Goal: Information Seeking & Learning: Learn about a topic

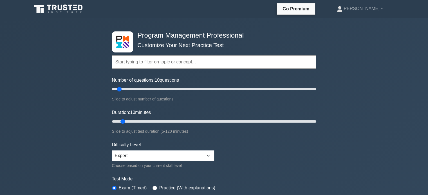
click at [284, 154] on form "Topics Introduction to Program Management Program Management Performance Domain…" at bounding box center [214, 125] width 204 height 174
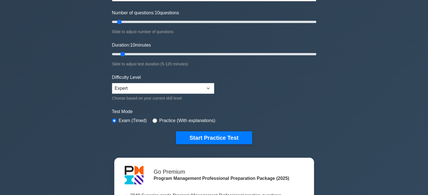
scroll to position [101, 0]
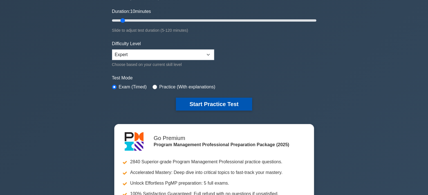
click at [223, 103] on button "Start Practice Test" at bounding box center [214, 104] width 76 height 13
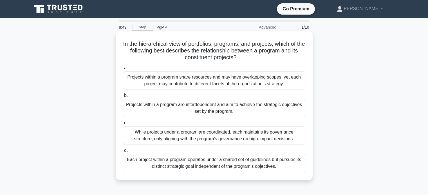
click at [212, 115] on div "Projects within a program are interdependent and aim to achieve the strategic o…" at bounding box center [214, 108] width 182 height 19
click at [123, 98] on input "b. Projects within a program are interdependent and aim to achieve the strategi…" at bounding box center [123, 96] width 0 height 4
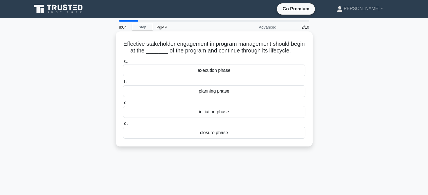
click at [224, 118] on div "initiation phase" at bounding box center [214, 112] width 182 height 12
click at [123, 105] on input "c. initiation phase" at bounding box center [123, 103] width 0 height 4
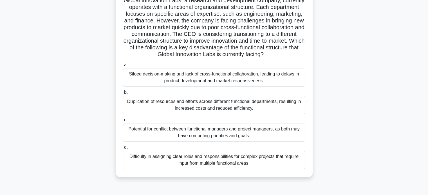
scroll to position [56, 0]
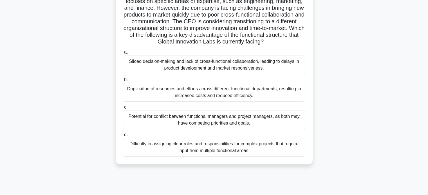
click at [256, 63] on div "Siloed decision-making and lack of cross-functional collaboration, leading to d…" at bounding box center [214, 65] width 182 height 19
click at [123, 54] on input "a. Siloed decision-making and lack of cross-functional collaboration, leading t…" at bounding box center [123, 53] width 0 height 4
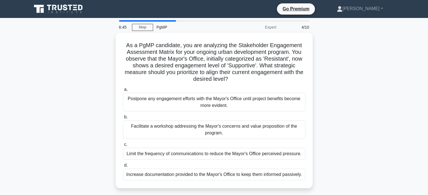
scroll to position [0, 0]
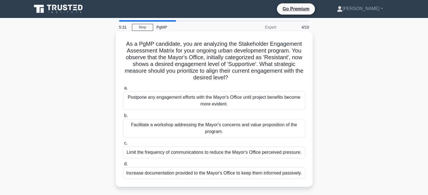
click at [229, 125] on div "Facilitate a workshop addressing the Mayor's concerns and value proposition of …" at bounding box center [214, 128] width 182 height 19
click at [123, 118] on input "b. Facilitate a workshop addressing the Mayor's concerns and value proposition …" at bounding box center [123, 116] width 0 height 4
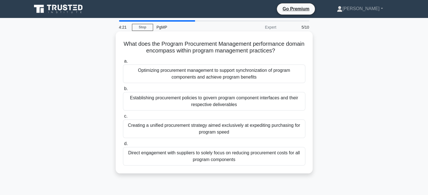
click at [271, 76] on div "Optimizing procurement management to support synchronization of program compone…" at bounding box center [214, 74] width 182 height 19
click at [123, 63] on input "a. Optimizing procurement management to support synchronization of program comp…" at bounding box center [123, 62] width 0 height 4
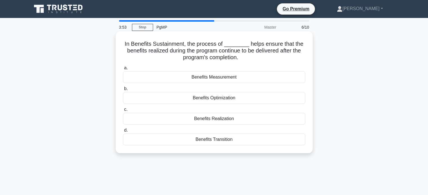
click at [236, 140] on div "Benefits Transition" at bounding box center [214, 140] width 182 height 12
click at [123, 132] on input "d. Benefits Transition" at bounding box center [123, 131] width 0 height 4
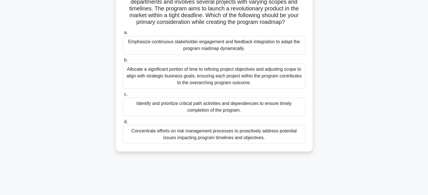
scroll to position [56, 0]
click at [264, 105] on div "Identify and prioritize critical path activities and dependencies to ensure tim…" at bounding box center [214, 106] width 182 height 19
click at [123, 96] on input "c. Identify and prioritize critical path activities and dependencies to ensure …" at bounding box center [123, 94] width 0 height 4
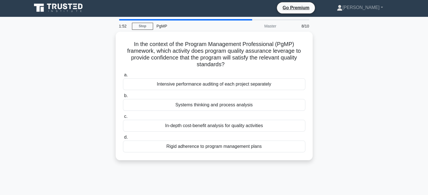
scroll to position [0, 0]
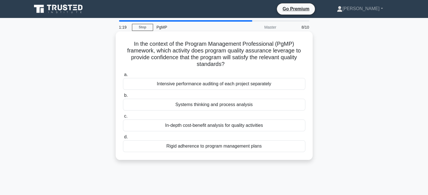
click at [259, 104] on div "Systems thinking and process analysis" at bounding box center [214, 105] width 182 height 12
click at [123, 98] on input "b. Systems thinking and process analysis" at bounding box center [123, 96] width 0 height 4
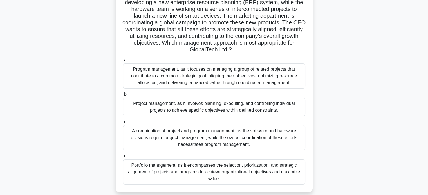
scroll to position [56, 0]
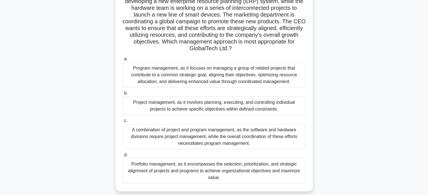
click at [229, 81] on div "Program management, as it focuses on managing a group of related projects that …" at bounding box center [214, 74] width 182 height 25
click at [123, 61] on input "a. Program management, as it focuses on managing a group of related projects th…" at bounding box center [123, 59] width 0 height 4
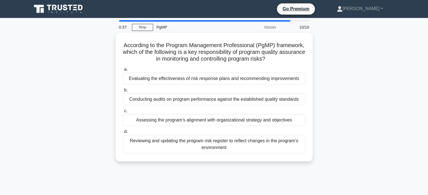
scroll to position [0, 0]
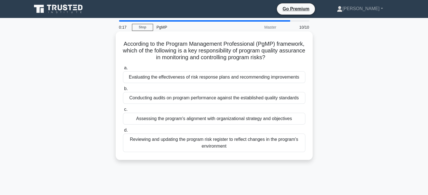
click at [271, 99] on div "Conducting audits on program performance against the established quality standa…" at bounding box center [214, 98] width 182 height 12
click at [123, 91] on input "b. Conducting audits on program performance against the established quality sta…" at bounding box center [123, 89] width 0 height 4
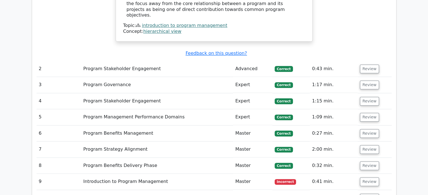
scroll to position [720, 0]
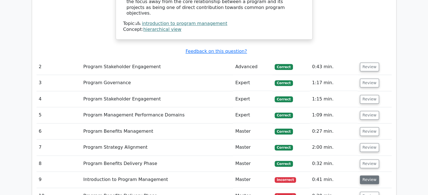
click at [372, 176] on button "Review" at bounding box center [369, 180] width 19 height 9
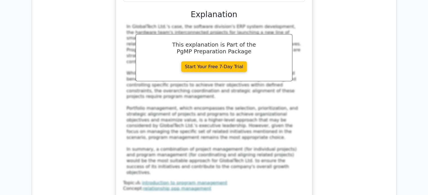
scroll to position [1147, 0]
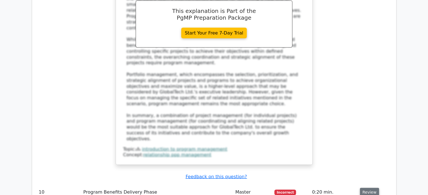
click at [368, 188] on button "Review" at bounding box center [369, 192] width 19 height 9
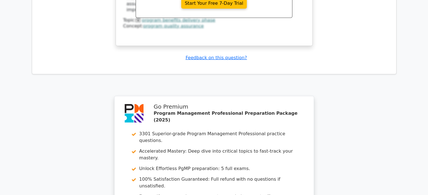
scroll to position [1575, 0]
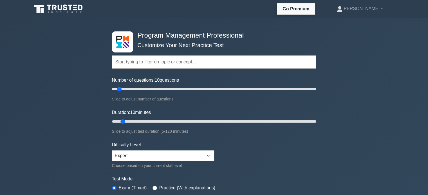
click at [273, 146] on form "Topics Introduction to Program Management Program Management Performance Domain…" at bounding box center [214, 125] width 204 height 174
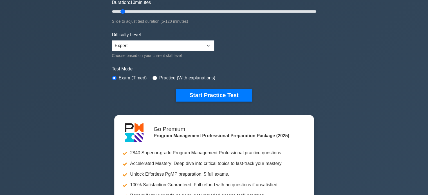
scroll to position [112, 0]
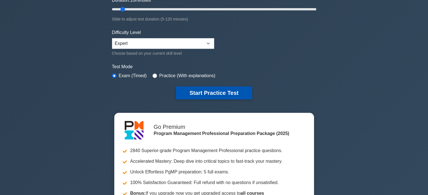
click at [220, 92] on button "Start Practice Test" at bounding box center [214, 93] width 76 height 13
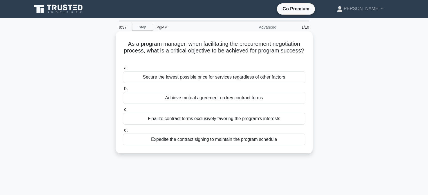
click at [229, 120] on div "Finalize contract terms exclusively favoring the program's interests" at bounding box center [214, 119] width 182 height 12
click at [123, 112] on input "c. Finalize contract terms exclusively favoring the program's interests" at bounding box center [123, 110] width 0 height 4
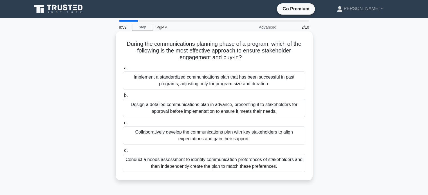
click at [227, 134] on div "Collaboratively develop the communications plan with key stakeholders to align …" at bounding box center [214, 136] width 182 height 19
click at [123, 125] on input "c. Collaboratively develop the communications plan with key stakeholders to ali…" at bounding box center [123, 123] width 0 height 4
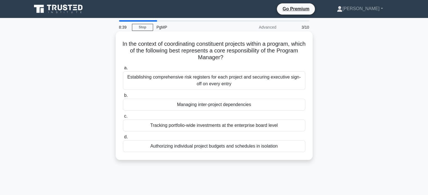
click at [292, 106] on div "Managing inter-project dependencies" at bounding box center [214, 105] width 182 height 12
click at [123, 98] on input "b. Managing inter-project dependencies" at bounding box center [123, 96] width 0 height 4
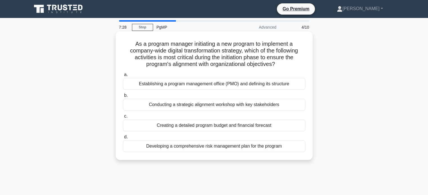
click at [253, 105] on div "Conducting a strategic alignment workshop with key stakeholders" at bounding box center [214, 105] width 182 height 12
click at [123, 98] on input "b. Conducting a strategic alignment workshop with key stakeholders" at bounding box center [123, 96] width 0 height 4
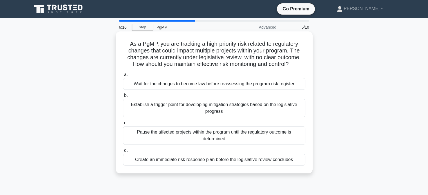
click at [235, 112] on div "Establish a trigger point for developing mitigation strategies based on the leg…" at bounding box center [214, 108] width 182 height 19
click at [123, 98] on input "b. Establish a trigger point for developing mitigation strategies based on the …" at bounding box center [123, 96] width 0 height 4
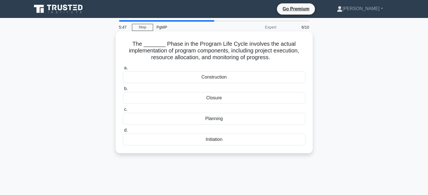
click at [236, 80] on div "Construction" at bounding box center [214, 77] width 182 height 12
click at [123, 70] on input "a. Construction" at bounding box center [123, 68] width 0 height 4
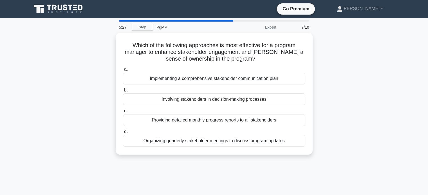
click at [236, 80] on div "Implementing a comprehensive stakeholder communication plan" at bounding box center [214, 79] width 182 height 12
click at [123, 71] on input "a. Implementing a comprehensive stakeholder communication plan" at bounding box center [123, 70] width 0 height 4
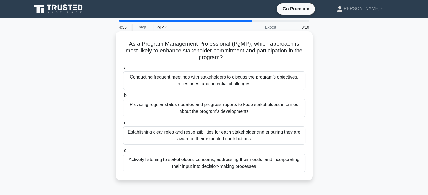
click at [232, 135] on div "Establishing clear roles and responsibilities for each stakeholder and ensuring…" at bounding box center [214, 136] width 182 height 19
click at [123, 125] on input "c. Establishing clear roles and responsibilities for each stakeholder and ensur…" at bounding box center [123, 123] width 0 height 4
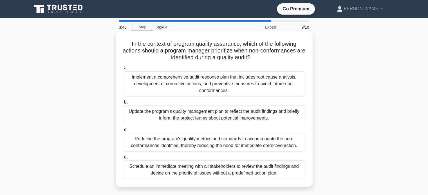
click at [226, 89] on div "Implement a comprehensive audit response plan that includes root cause analysis…" at bounding box center [214, 83] width 182 height 25
click at [123, 70] on input "a. Implement a comprehensive audit response plan that includes root cause analy…" at bounding box center [123, 68] width 0 height 4
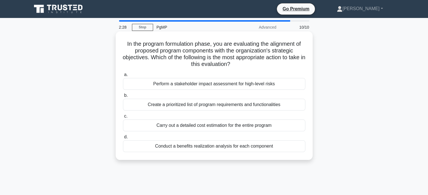
click at [219, 146] on div "Conduct a benefits realization analysis for each component" at bounding box center [214, 147] width 182 height 12
click at [123, 139] on input "d. Conduct a benefits realization analysis for each component" at bounding box center [123, 137] width 0 height 4
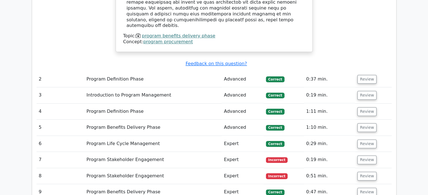
scroll to position [708, 0]
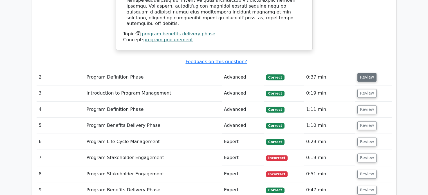
click at [368, 73] on button "Review" at bounding box center [366, 77] width 19 height 9
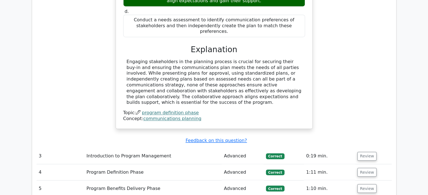
scroll to position [899, 0]
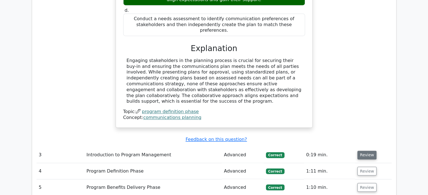
click at [368, 151] on button "Review" at bounding box center [366, 155] width 19 height 9
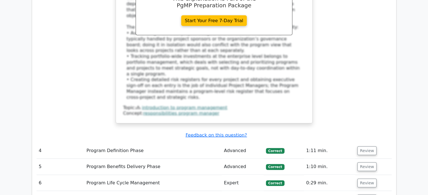
scroll to position [1225, 0]
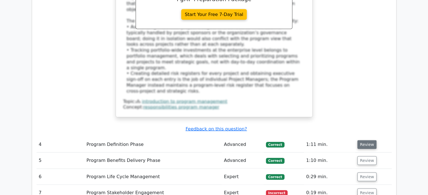
click at [363, 141] on button "Review" at bounding box center [366, 145] width 19 height 9
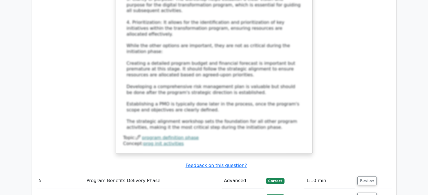
scroll to position [1596, 0]
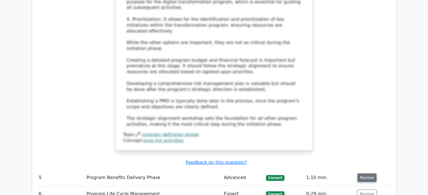
click at [366, 174] on button "Review" at bounding box center [366, 178] width 19 height 9
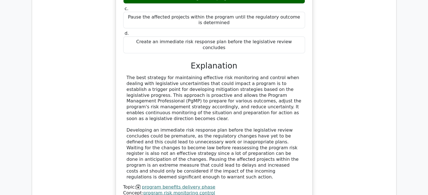
scroll to position [1878, 0]
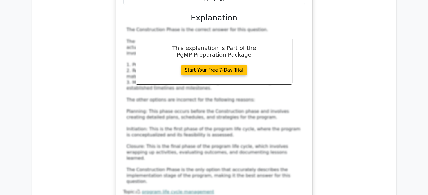
scroll to position [2215, 0]
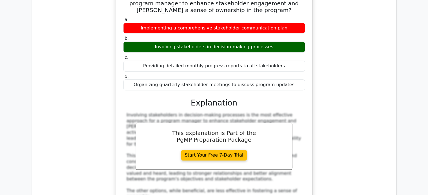
scroll to position [2474, 0]
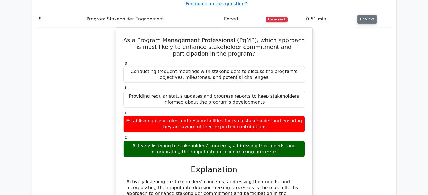
scroll to position [2845, 0]
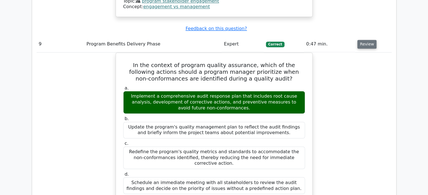
scroll to position [3103, 0]
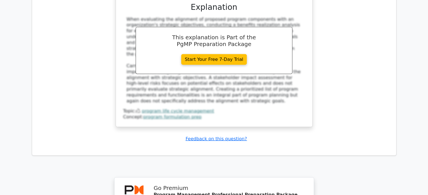
scroll to position [3512, 0]
